Goal: Task Accomplishment & Management: Use online tool/utility

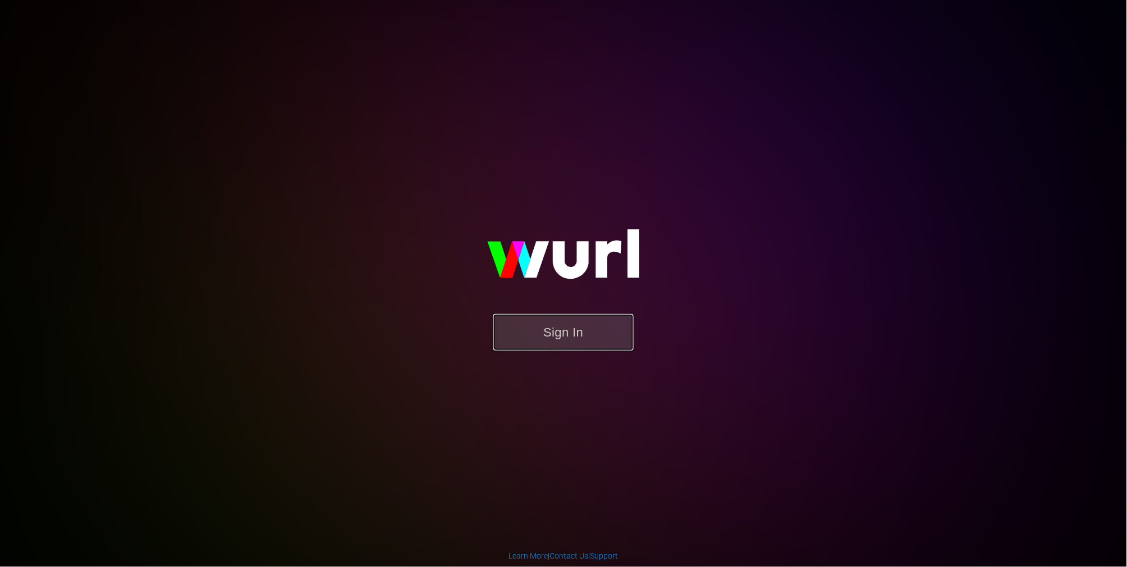
click at [532, 344] on button "Sign In" at bounding box center [563, 332] width 140 height 36
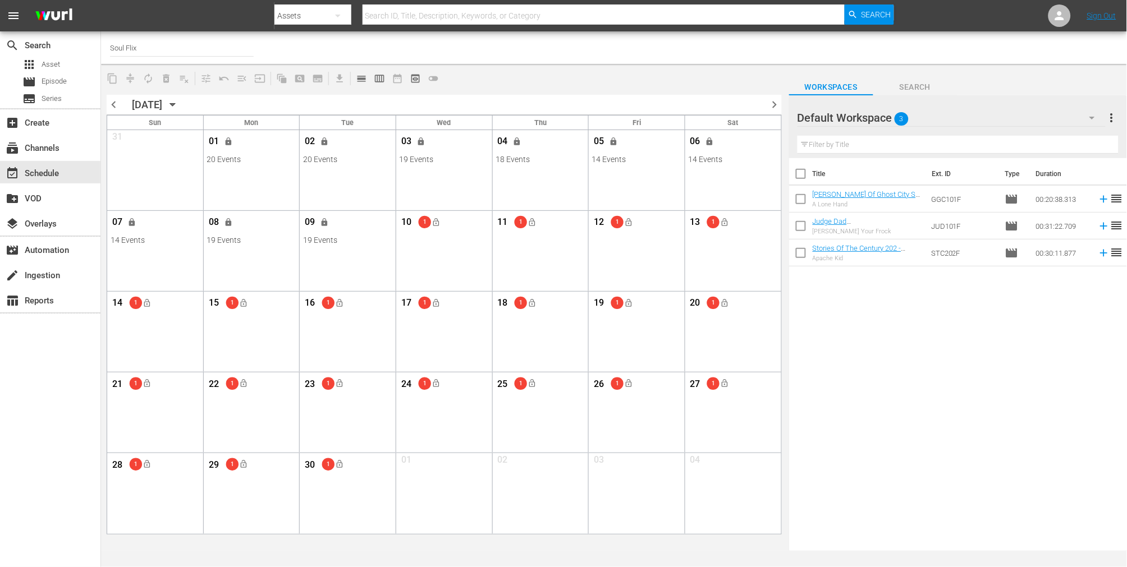
click at [651, 84] on div "content_copy compress autorenew_outlined delete_forever_outlined playlist_remov…" at bounding box center [444, 78] width 686 height 22
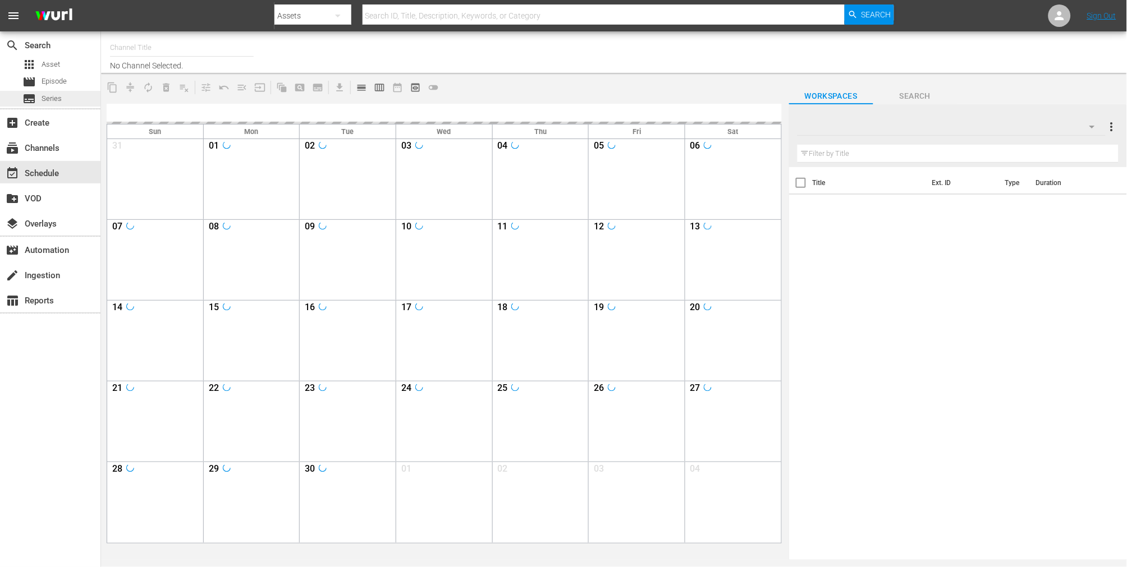
type input "Soul Flix (1949)"
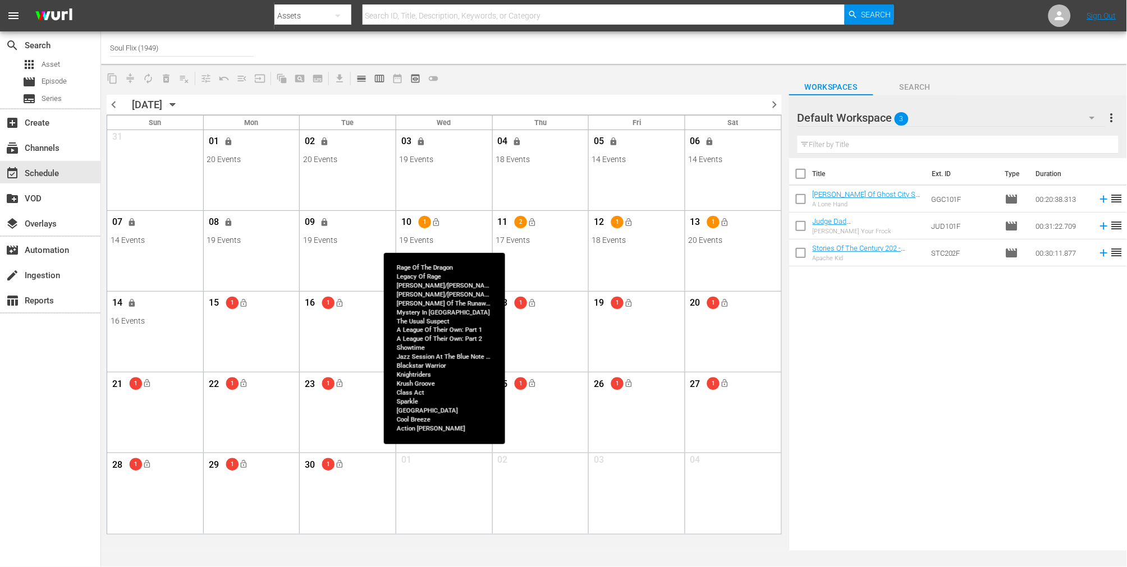
click at [462, 242] on div "19 Events" at bounding box center [444, 240] width 90 height 9
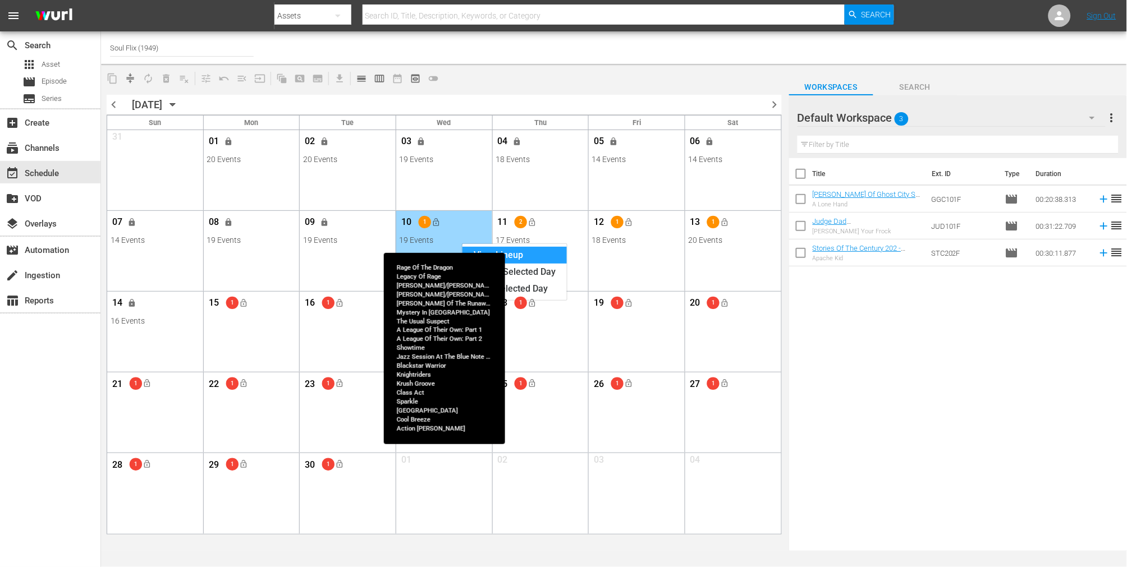
click at [508, 254] on div "View Lineup" at bounding box center [514, 255] width 104 height 17
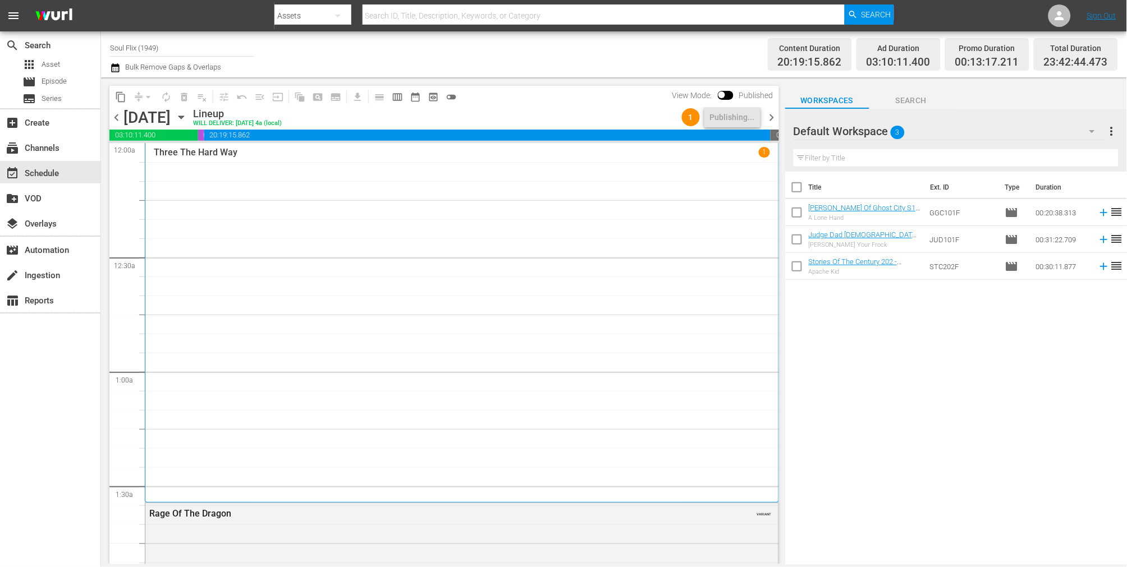
click at [769, 118] on span "chevron_right" at bounding box center [772, 118] width 14 height 14
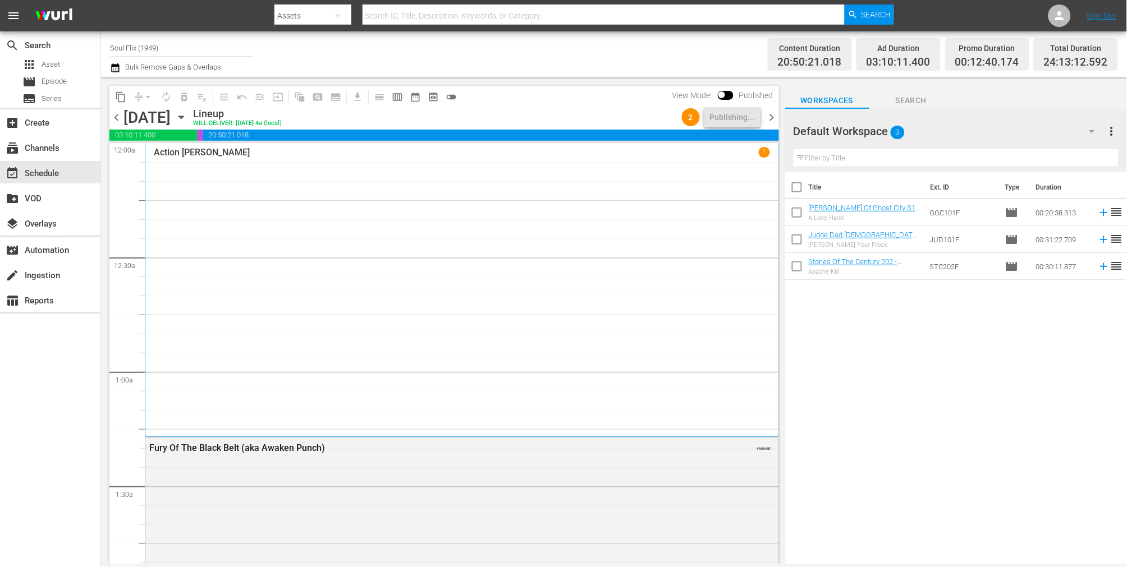
click at [769, 118] on span "chevron_right" at bounding box center [772, 118] width 14 height 14
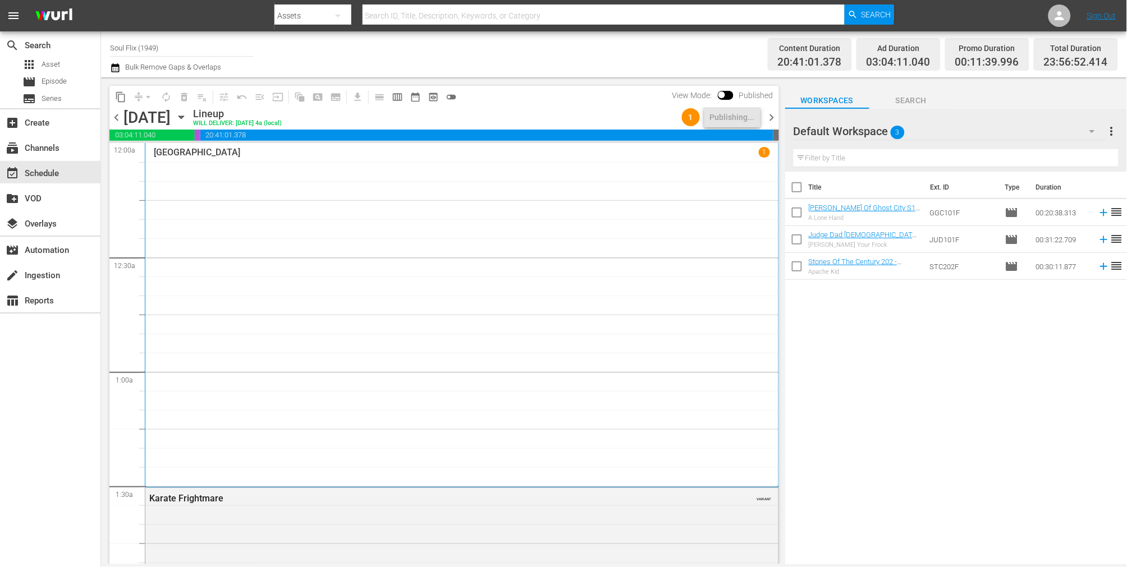
click at [769, 118] on span "chevron_right" at bounding box center [772, 118] width 14 height 14
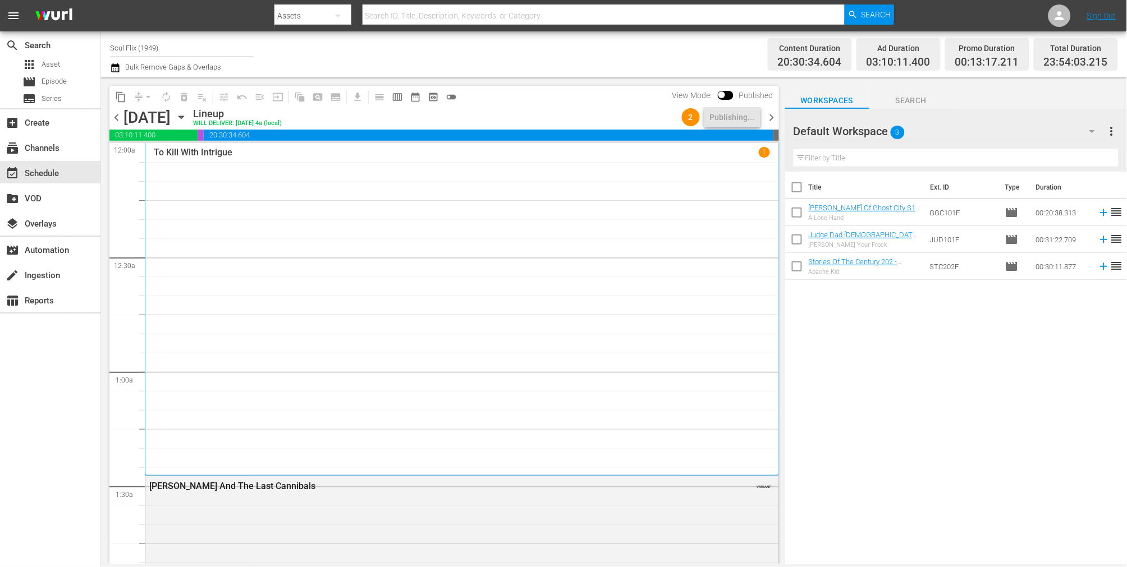
click at [769, 118] on span "chevron_right" at bounding box center [772, 118] width 14 height 14
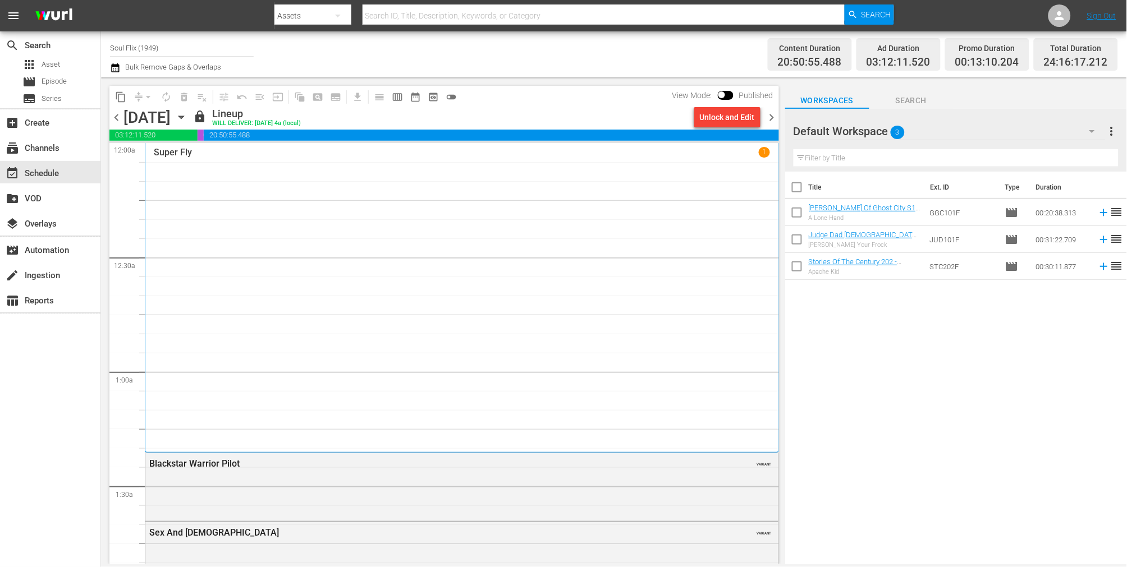
click at [769, 118] on span "chevron_right" at bounding box center [772, 118] width 14 height 14
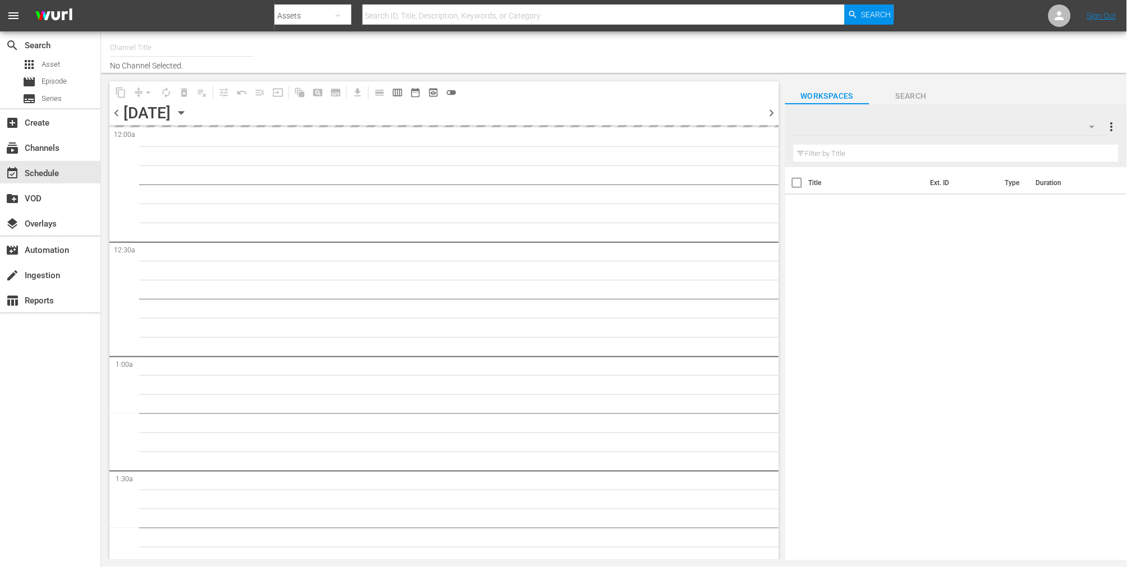
type input "Soul Flix (1949)"
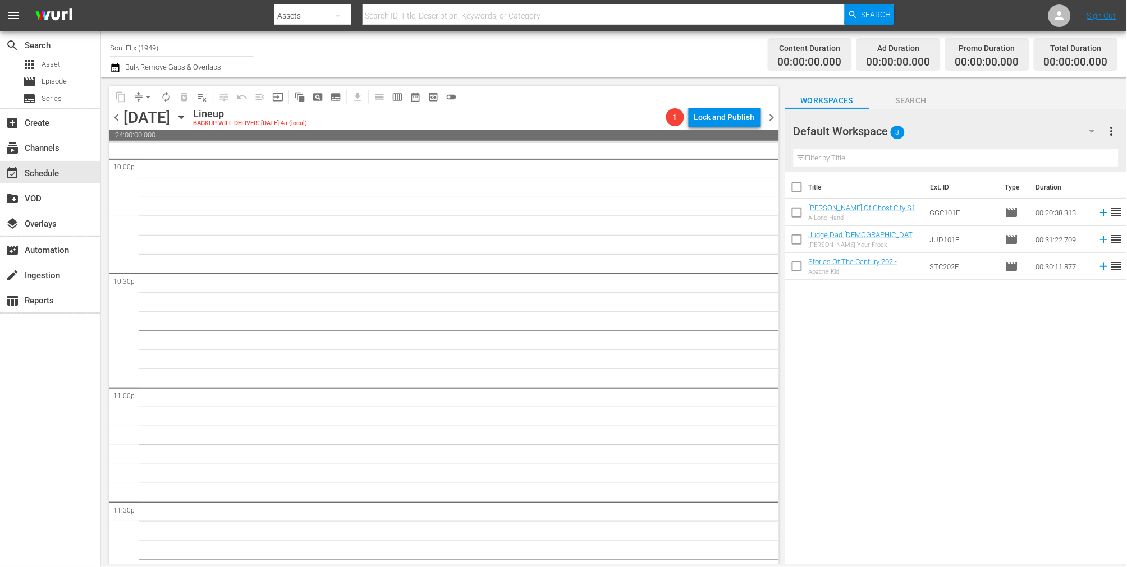
scroll to position [5073, 0]
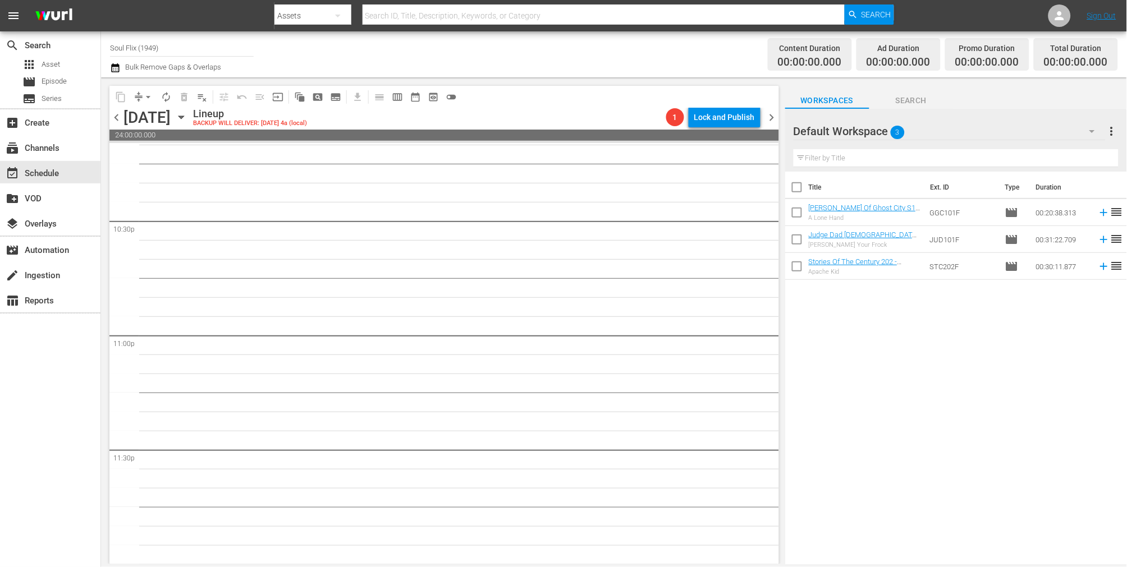
click at [118, 118] on span "chevron_left" at bounding box center [116, 118] width 14 height 14
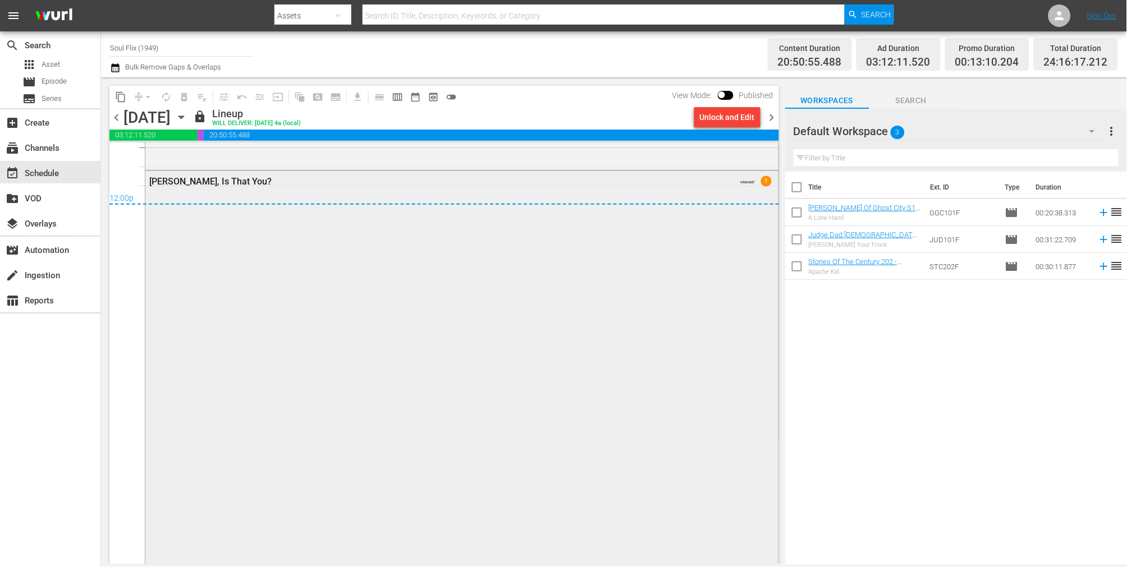
scroll to position [5444, 0]
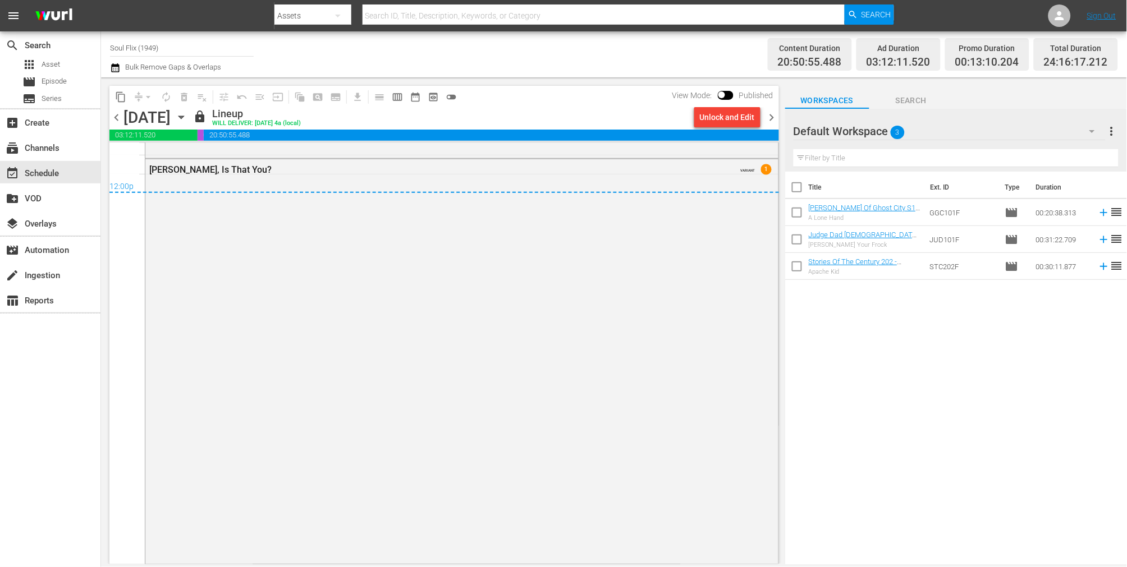
click at [119, 115] on span "chevron_left" at bounding box center [116, 118] width 14 height 14
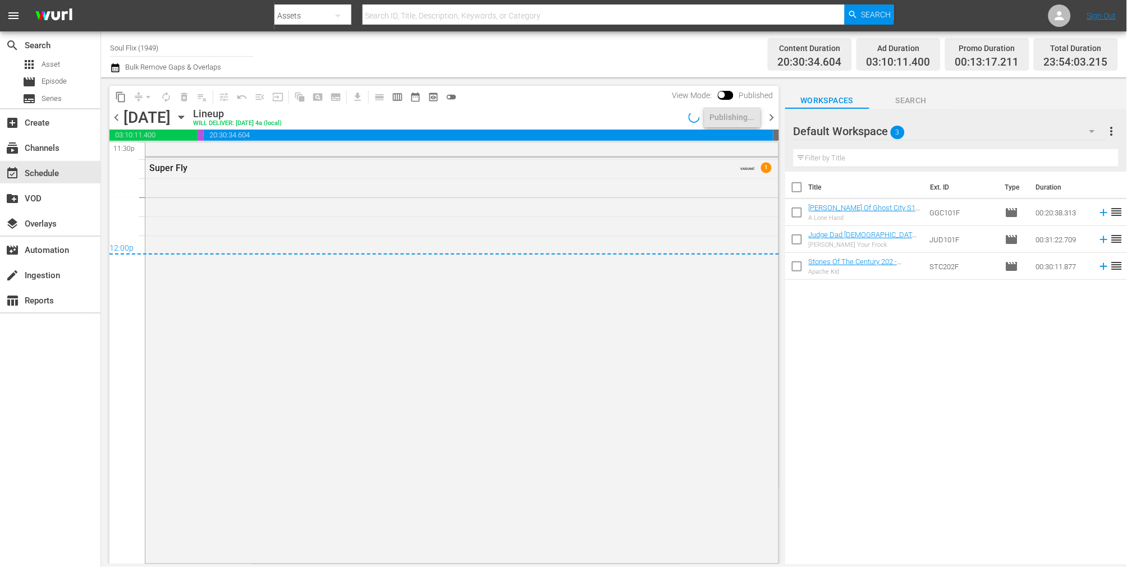
click at [119, 115] on span "chevron_left" at bounding box center [116, 118] width 14 height 14
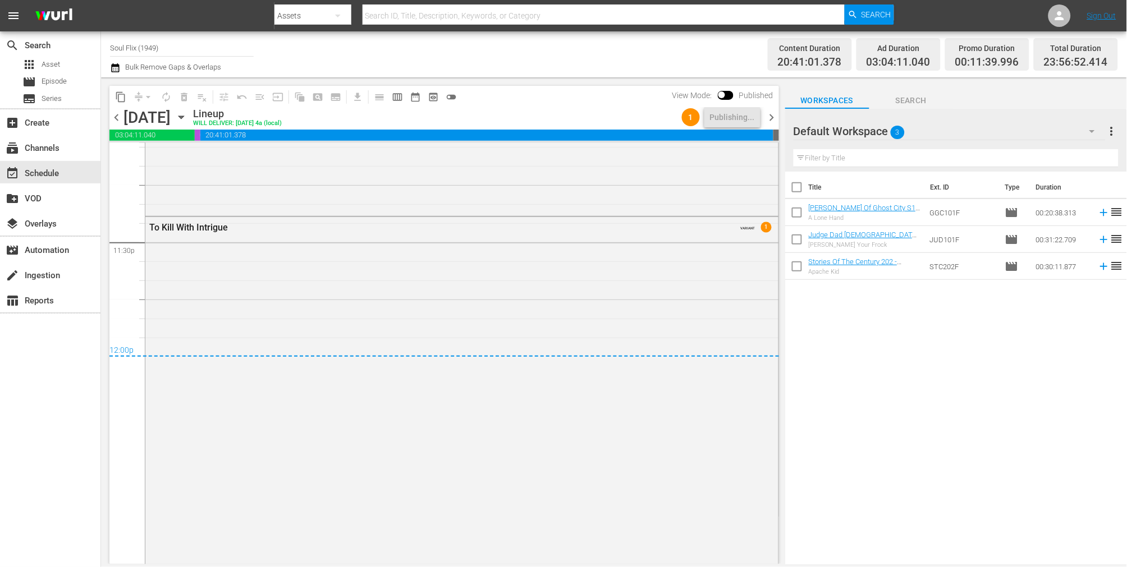
scroll to position [5218, 0]
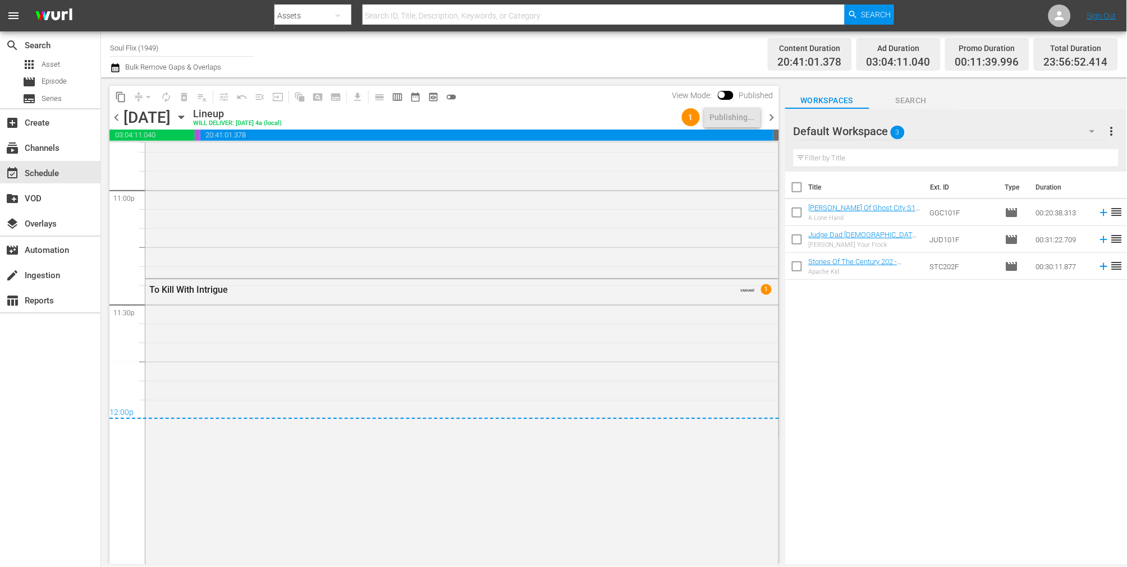
click at [112, 113] on span "chevron_left" at bounding box center [116, 118] width 14 height 14
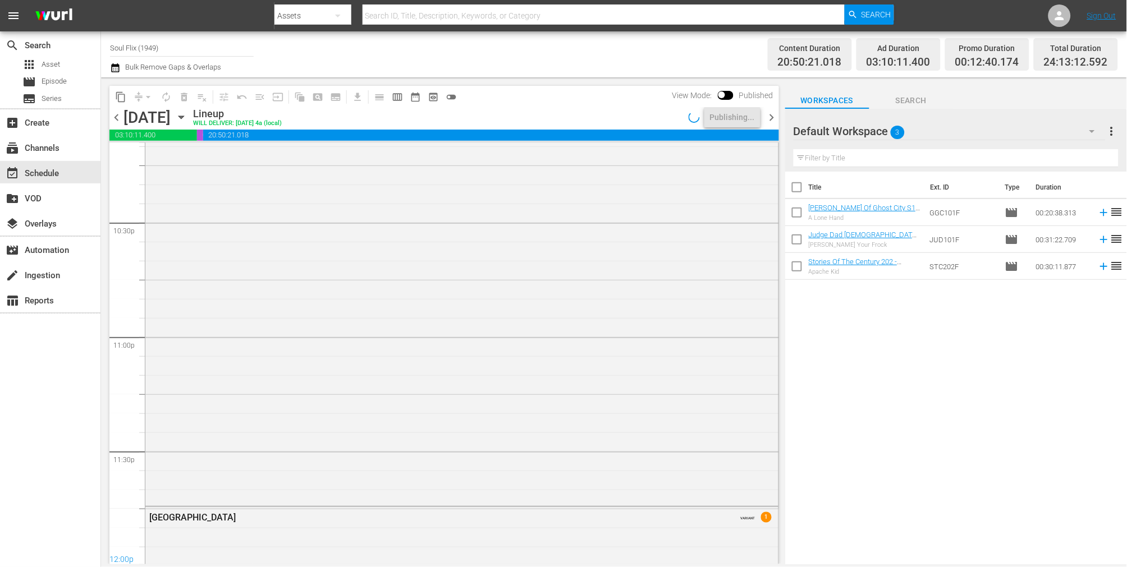
scroll to position [5180, 0]
click at [112, 113] on span "chevron_left" at bounding box center [116, 118] width 14 height 14
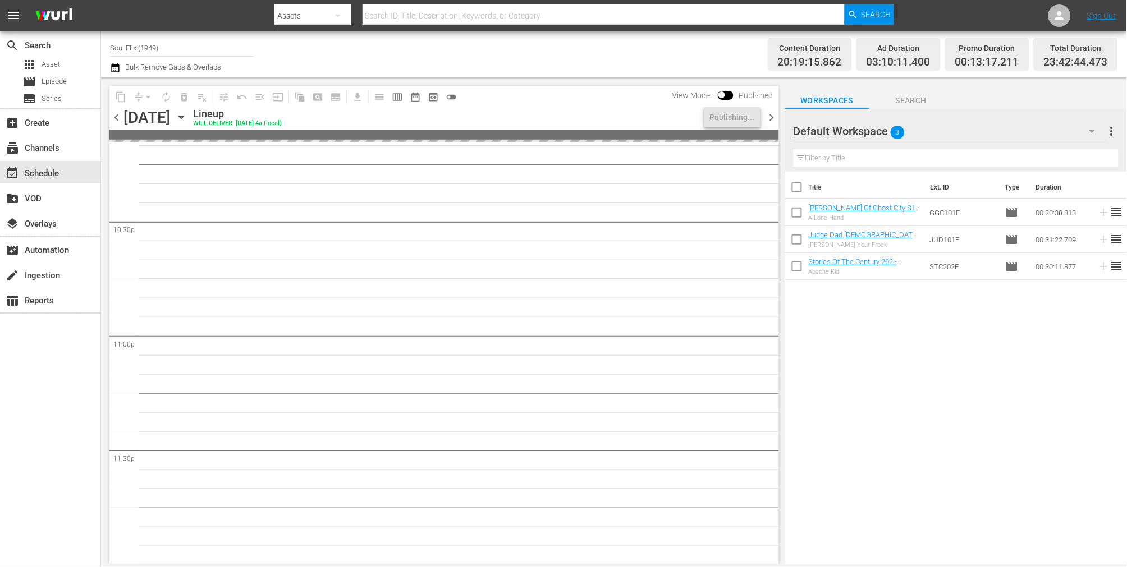
scroll to position [5103, 0]
